Goal: Check status: Check status

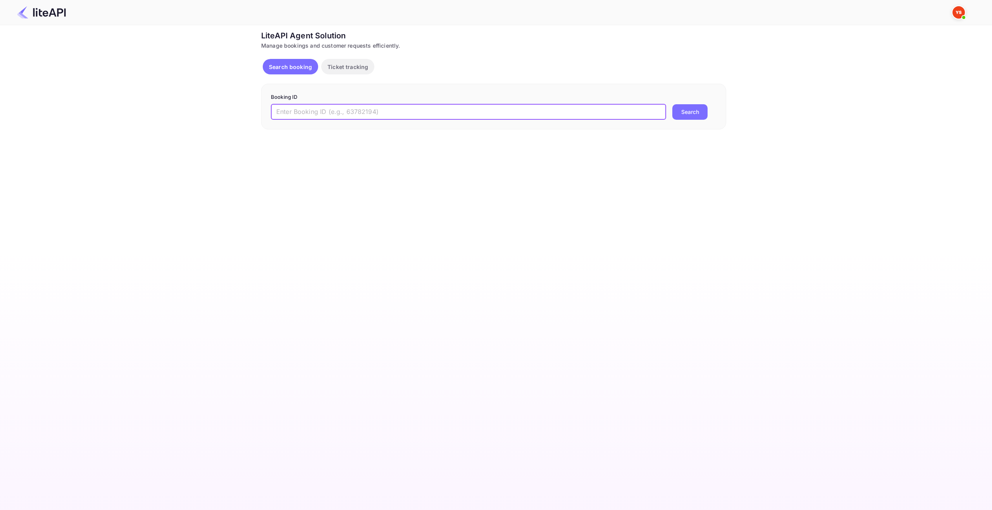
click at [406, 114] on input "text" at bounding box center [468, 112] width 395 height 16
type input "8967517"
click at [695, 114] on button "Search" at bounding box center [689, 112] width 35 height 16
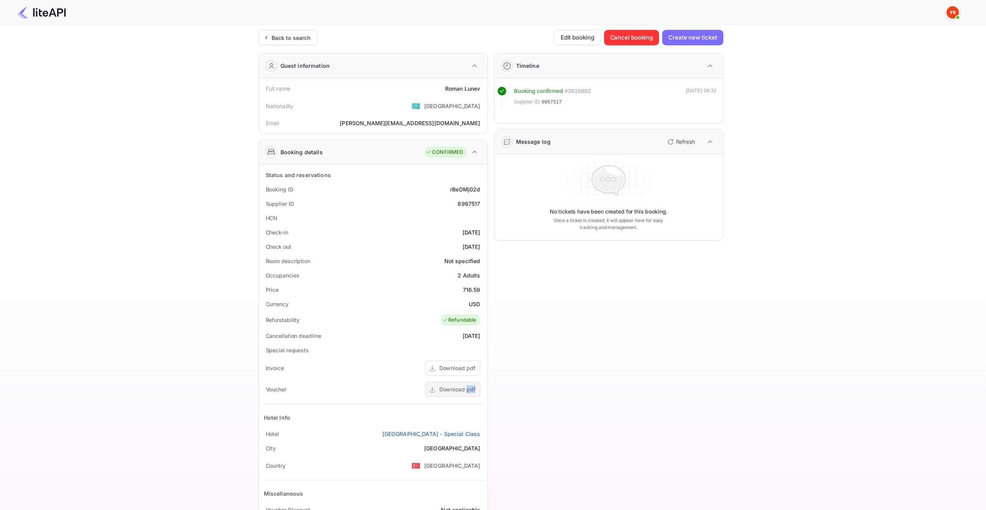
click at [472, 386] on div "Download pdf" at bounding box center [457, 389] width 36 height 8
click at [763, 367] on div "Ticket Affiliate URL [URL][DOMAIN_NAME] Business partner name Nuitee Travel Cus…" at bounding box center [490, 292] width 963 height 525
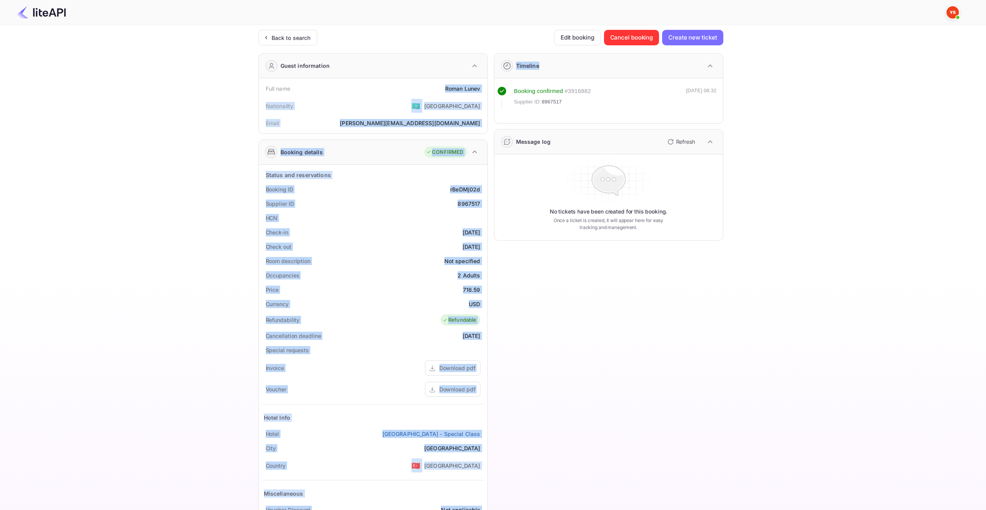
drag, startPoint x: 441, startPoint y: 86, endPoint x: 488, endPoint y: 90, distance: 47.5
click at [488, 90] on div "Guest information Full name [PERSON_NAME] Nationality 🇰🇿 [DEMOGRAPHIC_DATA] Ema…" at bounding box center [487, 301] width 471 height 508
click at [456, 88] on div "[PERSON_NAME]" at bounding box center [462, 88] width 35 height 8
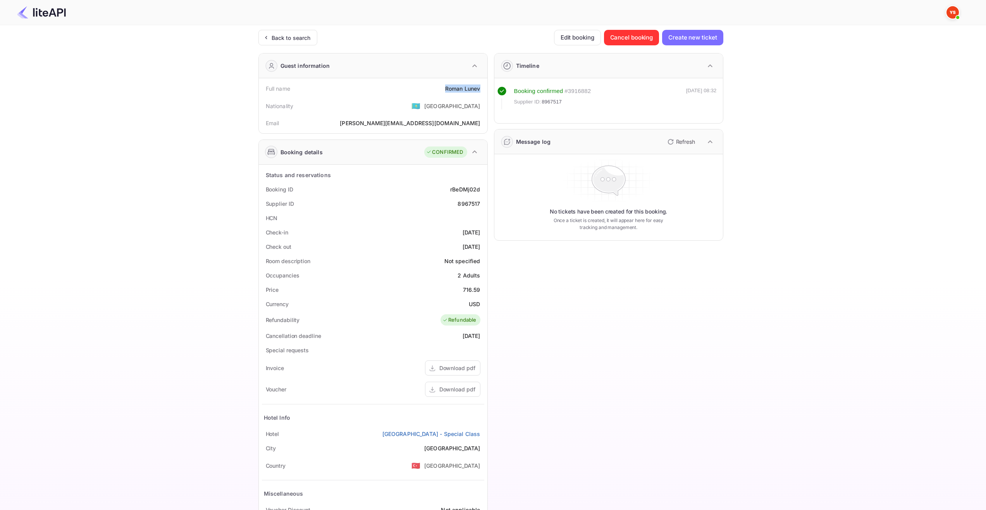
drag, startPoint x: 444, startPoint y: 87, endPoint x: 479, endPoint y: 88, distance: 35.3
click at [479, 88] on div "Full name [PERSON_NAME]" at bounding box center [373, 88] width 222 height 14
copy div "[PERSON_NAME]"
drag, startPoint x: 448, startPoint y: 231, endPoint x: 482, endPoint y: 234, distance: 34.2
click at [482, 234] on div "Check-in [DATE]" at bounding box center [373, 232] width 222 height 14
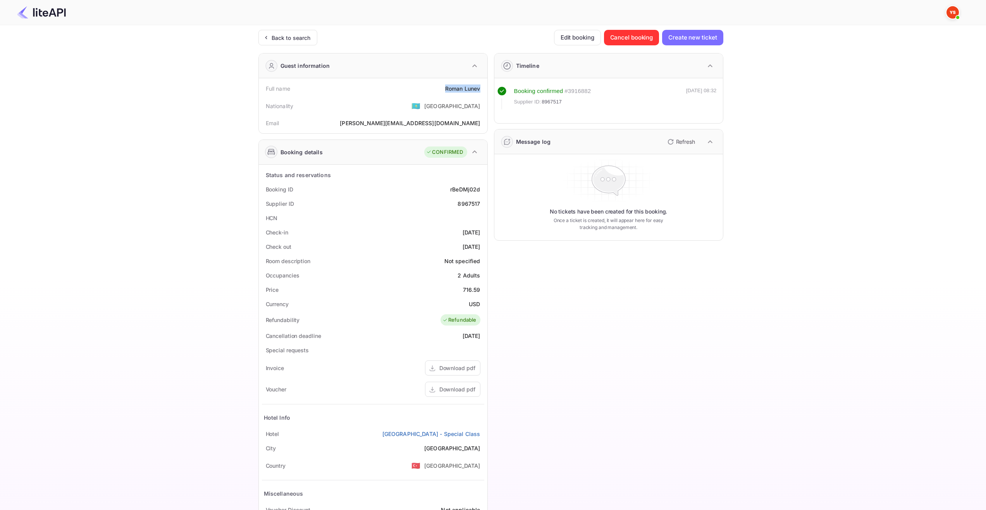
copy div "[DATE]"
drag, startPoint x: 447, startPoint y: 246, endPoint x: 481, endPoint y: 249, distance: 33.8
click at [481, 249] on div "Check out [DATE]" at bounding box center [373, 247] width 222 height 14
copy div "[DATE]"
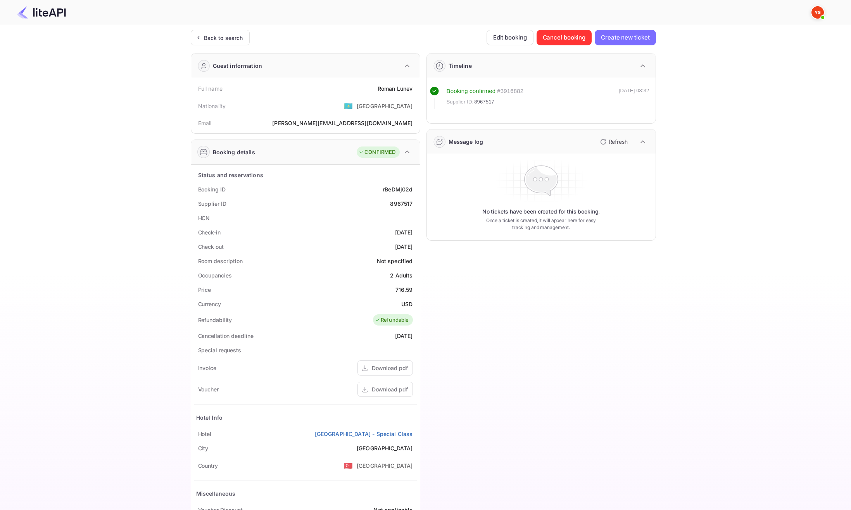
drag, startPoint x: 115, startPoint y: 191, endPoint x: 120, endPoint y: 192, distance: 4.7
click at [116, 191] on div "Ticket Affiliate URL [URL][DOMAIN_NAME] Business partner name Nuitee Travel Cus…" at bounding box center [422, 292] width 827 height 525
